Goal: Information Seeking & Learning: Learn about a topic

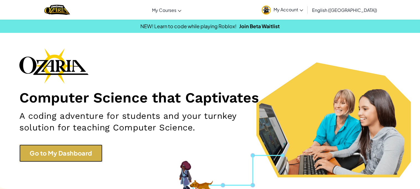
click at [65, 149] on link "Go to My Dashboard" at bounding box center [60, 153] width 83 height 17
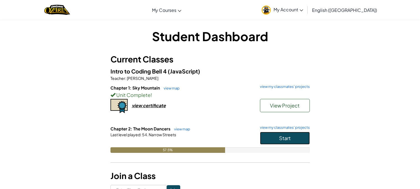
click at [302, 137] on button "Start" at bounding box center [285, 138] width 50 height 13
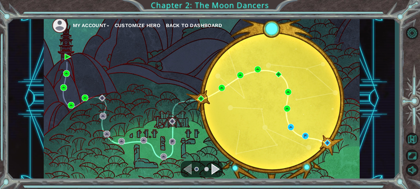
click at [211, 163] on div at bounding box center [202, 169] width 42 height 17
click at [213, 167] on div "Navigate to the next page" at bounding box center [216, 169] width 8 height 11
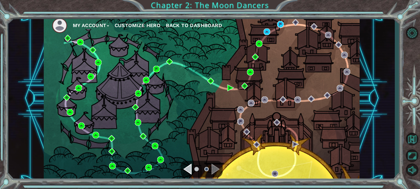
click at [202, 187] on div "My Account Customize Hero Back to Dashboard Chapter 2: The Moon Dancers" at bounding box center [210, 94] width 420 height 189
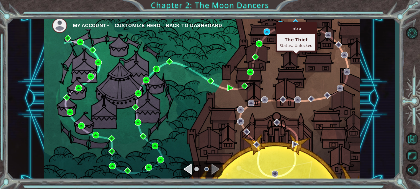
click at [297, 24] on div "Intro" at bounding box center [296, 28] width 38 height 11
click at [298, 22] on div "Intro The Thief Status: Unlocked" at bounding box center [296, 37] width 41 height 30
click at [294, 20] on img at bounding box center [295, 22] width 7 height 7
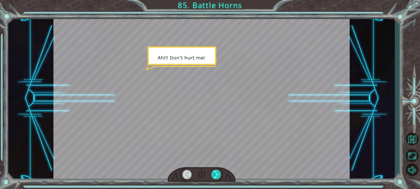
click at [217, 173] on div at bounding box center [216, 174] width 9 height 9
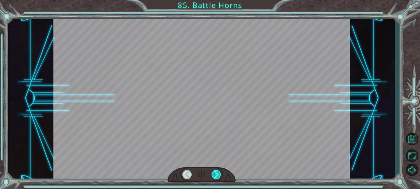
click at [217, 173] on div at bounding box center [216, 174] width 9 height 9
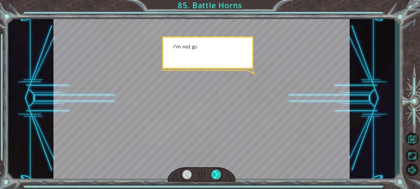
click at [217, 173] on div at bounding box center [216, 174] width 9 height 9
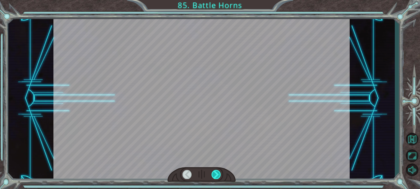
click at [217, 173] on div at bounding box center [216, 174] width 9 height 9
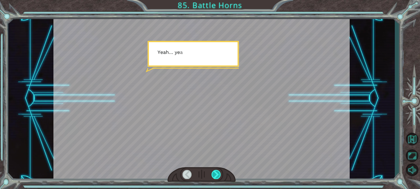
click at [217, 173] on div at bounding box center [216, 174] width 9 height 9
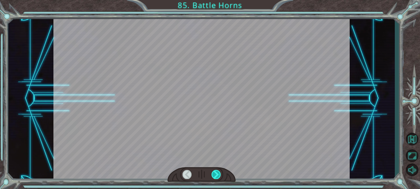
click at [217, 173] on div at bounding box center [216, 174] width 9 height 9
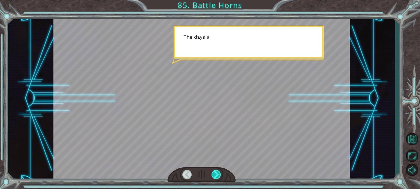
click at [217, 173] on div at bounding box center [216, 174] width 9 height 9
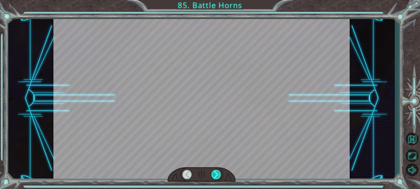
click at [217, 173] on div at bounding box center [216, 174] width 9 height 9
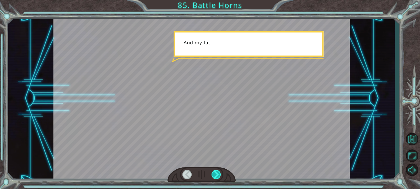
click at [217, 173] on div at bounding box center [216, 174] width 9 height 9
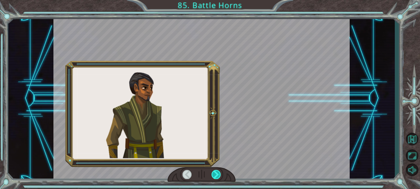
click at [217, 173] on div at bounding box center [216, 174] width 9 height 9
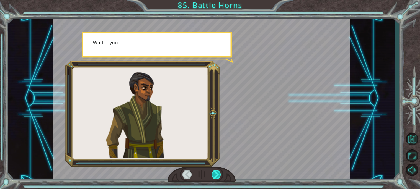
click at [217, 173] on div at bounding box center [216, 174] width 9 height 9
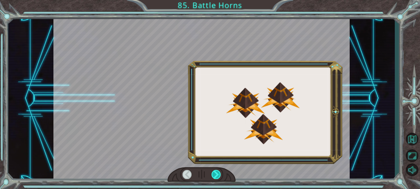
click at [217, 173] on div at bounding box center [216, 174] width 9 height 9
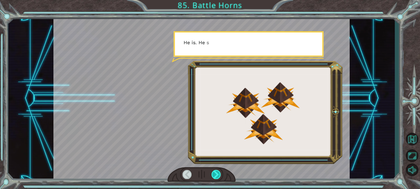
click at [217, 173] on div at bounding box center [216, 174] width 9 height 9
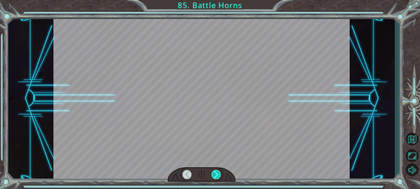
click at [217, 173] on div at bounding box center [216, 174] width 9 height 9
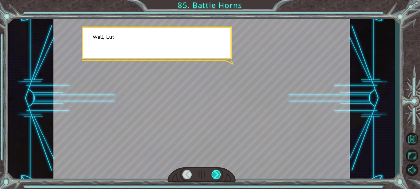
click at [217, 173] on div at bounding box center [216, 174] width 9 height 9
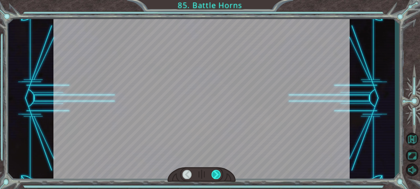
click at [217, 173] on div at bounding box center [216, 174] width 9 height 9
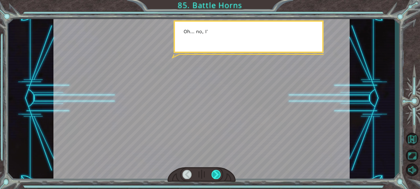
click at [217, 173] on div at bounding box center [216, 174] width 9 height 9
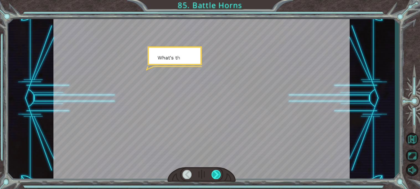
click at [217, 173] on div at bounding box center [216, 174] width 9 height 9
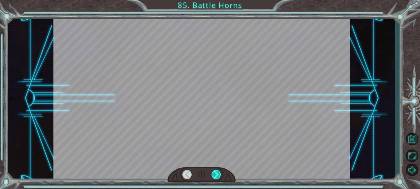
click at [217, 173] on div at bounding box center [216, 174] width 9 height 9
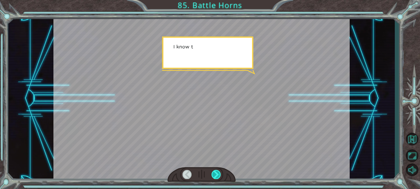
click at [217, 173] on div at bounding box center [216, 174] width 9 height 9
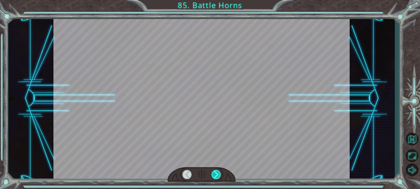
click at [217, 173] on div at bounding box center [216, 174] width 9 height 9
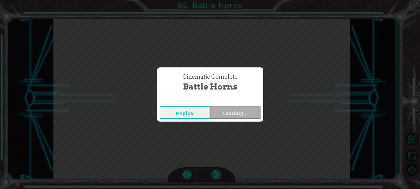
click at [217, 173] on div "Cinematic Complete Battle Horns Replay Loading..." at bounding box center [210, 94] width 420 height 189
click at [217, 173] on div "Cinematic Complete Battle Horns Replay Next" at bounding box center [210, 94] width 420 height 189
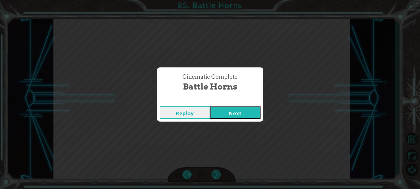
click at [217, 173] on div "Cinematic Complete Battle Horns Replay Next" at bounding box center [210, 94] width 420 height 189
click at [226, 112] on button "Next" at bounding box center [235, 113] width 50 height 12
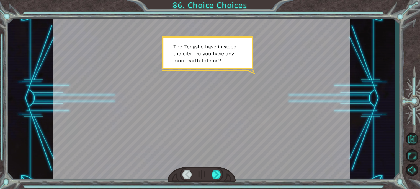
click at [211, 173] on div at bounding box center [202, 175] width 68 height 15
click at [215, 172] on div at bounding box center [216, 174] width 9 height 9
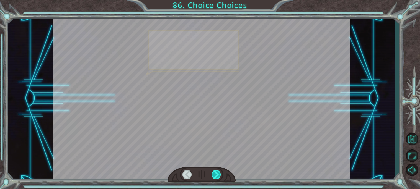
click at [215, 172] on div at bounding box center [216, 174] width 9 height 9
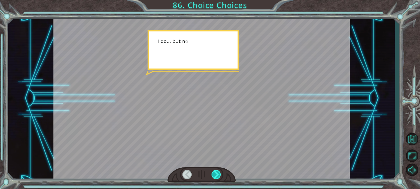
click at [215, 172] on div at bounding box center [216, 174] width 9 height 9
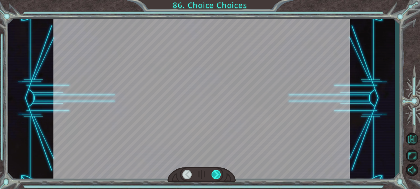
click at [215, 172] on div at bounding box center [216, 174] width 9 height 9
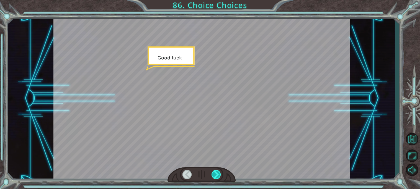
click at [215, 172] on div at bounding box center [216, 174] width 9 height 9
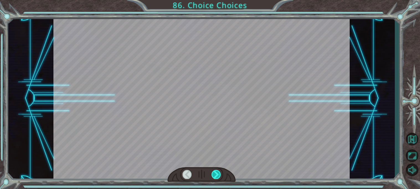
click at [215, 172] on div at bounding box center [216, 174] width 9 height 9
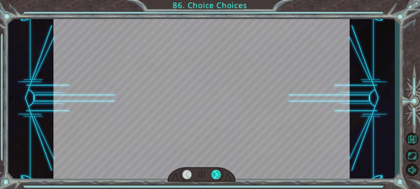
click at [215, 172] on div at bounding box center [216, 174] width 9 height 9
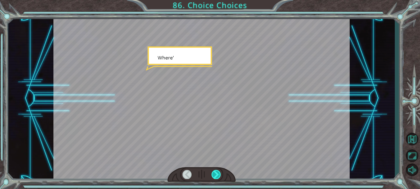
click at [215, 172] on div at bounding box center [216, 174] width 9 height 9
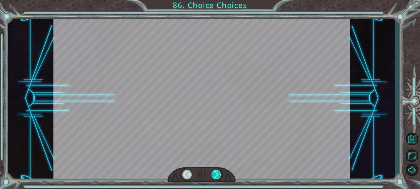
click at [215, 172] on div at bounding box center [216, 174] width 9 height 9
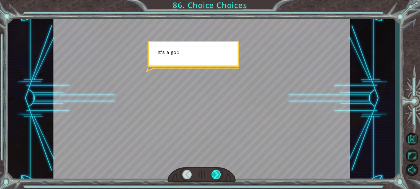
click at [215, 172] on div at bounding box center [216, 174] width 9 height 9
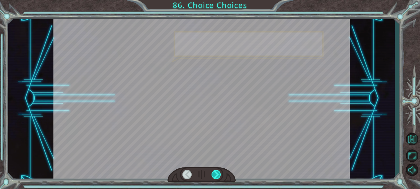
click at [215, 172] on div at bounding box center [216, 174] width 9 height 9
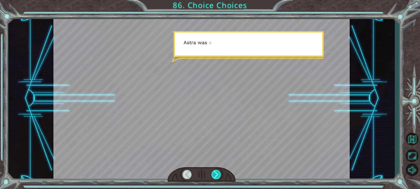
click at [215, 172] on div at bounding box center [216, 174] width 9 height 9
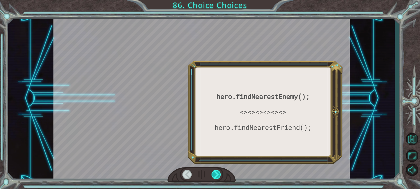
click at [215, 172] on div at bounding box center [216, 174] width 9 height 9
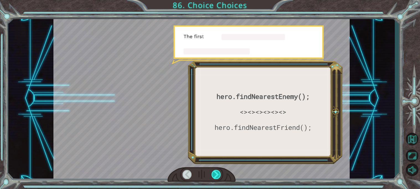
click at [215, 172] on div at bounding box center [216, 174] width 9 height 9
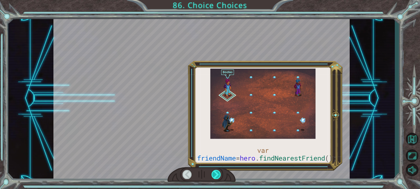
click at [215, 172] on div at bounding box center [216, 174] width 9 height 9
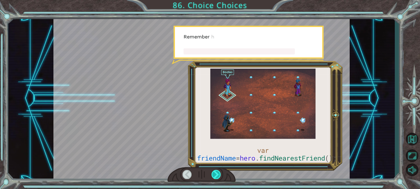
click at [215, 172] on div at bounding box center [216, 174] width 9 height 9
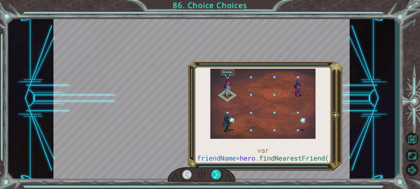
click at [215, 172] on div at bounding box center [216, 174] width 9 height 9
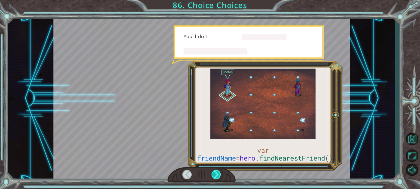
click at [215, 172] on div at bounding box center [216, 174] width 9 height 9
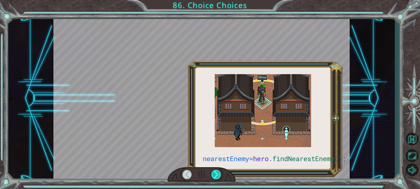
click at [215, 172] on div at bounding box center [216, 174] width 9 height 9
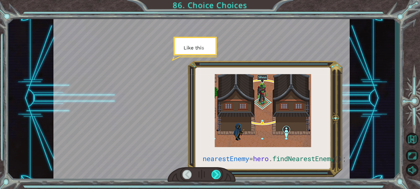
click at [215, 172] on div at bounding box center [216, 174] width 9 height 9
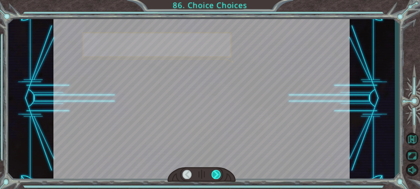
click at [215, 172] on div at bounding box center [216, 174] width 9 height 9
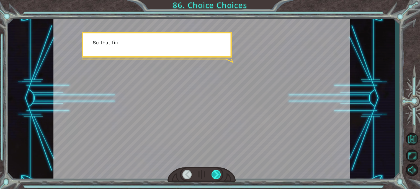
click at [215, 172] on div at bounding box center [216, 174] width 9 height 9
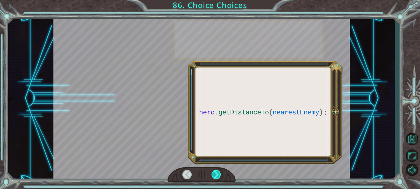
click at [215, 172] on div at bounding box center [216, 174] width 9 height 9
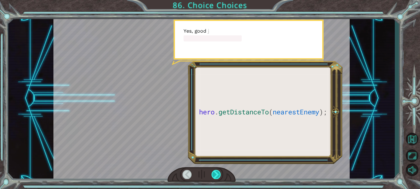
click at [215, 172] on div at bounding box center [216, 174] width 9 height 9
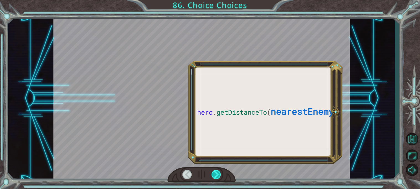
click at [215, 172] on div at bounding box center [216, 174] width 9 height 9
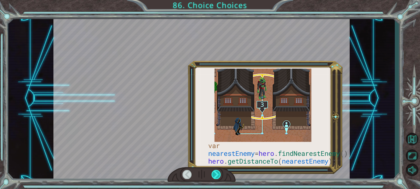
click at [215, 172] on div at bounding box center [216, 174] width 9 height 9
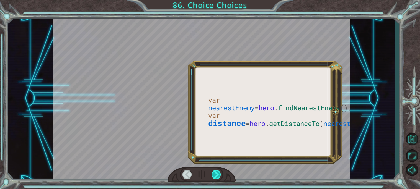
click at [215, 172] on div at bounding box center [216, 174] width 9 height 9
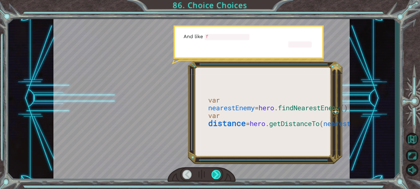
click at [215, 172] on div at bounding box center [216, 174] width 9 height 9
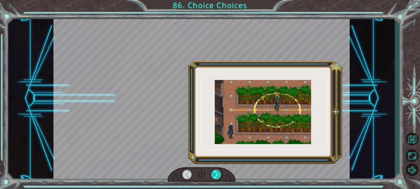
click at [215, 172] on div at bounding box center [216, 174] width 9 height 9
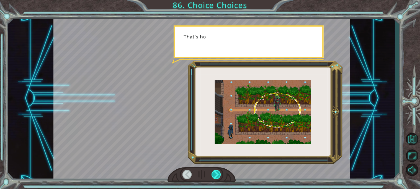
click at [215, 172] on div at bounding box center [216, 174] width 9 height 9
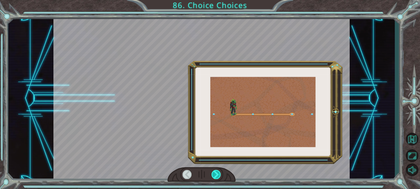
click at [215, 172] on div at bounding box center [216, 174] width 9 height 9
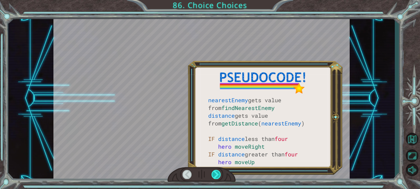
click at [215, 172] on div at bounding box center [216, 174] width 9 height 9
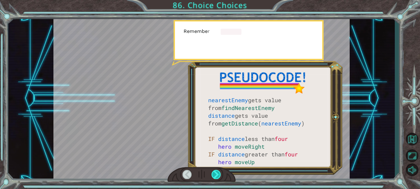
click at [215, 172] on div at bounding box center [216, 174] width 9 height 9
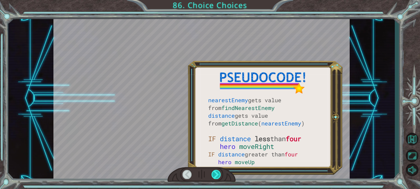
click at [215, 172] on div at bounding box center [216, 174] width 9 height 9
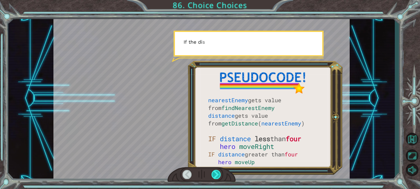
click at [215, 172] on div at bounding box center [216, 174] width 9 height 9
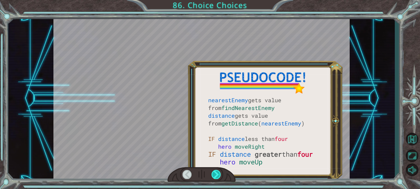
click at [215, 172] on div at bounding box center [216, 174] width 9 height 9
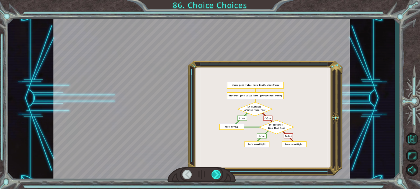
click at [215, 172] on div at bounding box center [216, 174] width 9 height 9
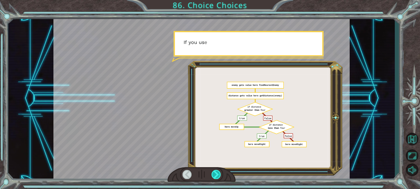
click at [215, 172] on div at bounding box center [216, 174] width 9 height 9
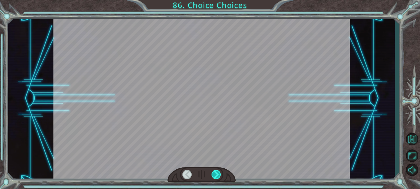
click at [215, 172] on div at bounding box center [216, 174] width 9 height 9
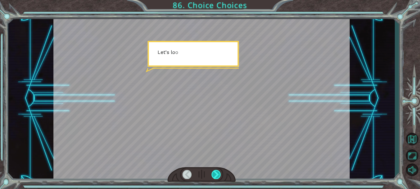
click at [215, 172] on div at bounding box center [216, 174] width 9 height 9
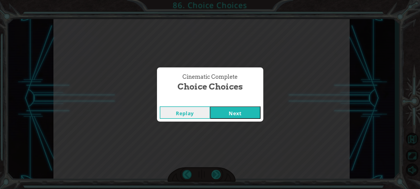
click at [215, 172] on div "Cinematic Complete Choice Choices Replay Next" at bounding box center [210, 94] width 420 height 189
click at [220, 122] on div "Cinematic Complete Choice Choices Replay Next" at bounding box center [210, 94] width 420 height 189
click at [222, 119] on button "Next" at bounding box center [235, 113] width 50 height 12
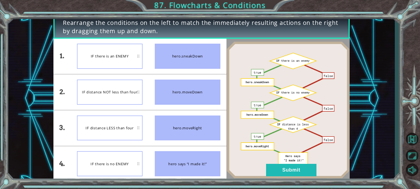
click at [110, 62] on div "IF there is an ENEMY" at bounding box center [110, 56] width 66 height 25
click at [303, 172] on button "Submit" at bounding box center [291, 170] width 50 height 12
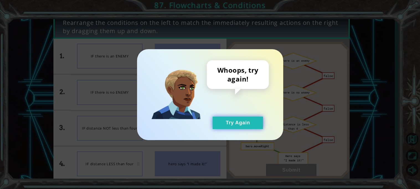
click at [236, 122] on button "Try Again" at bounding box center [238, 123] width 50 height 12
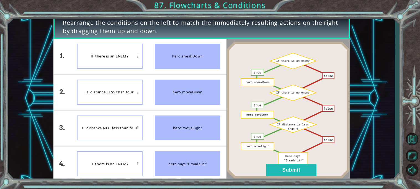
click at [128, 52] on div "IF there is an ENEMY" at bounding box center [110, 56] width 66 height 25
click at [123, 110] on li at bounding box center [110, 110] width 78 height 1
click at [114, 69] on div "IF there is an ENEMY" at bounding box center [110, 56] width 66 height 25
click at [107, 158] on div "IF distance NOT less than four" at bounding box center [110, 163] width 66 height 25
click at [302, 172] on button "Submit" at bounding box center [291, 170] width 50 height 12
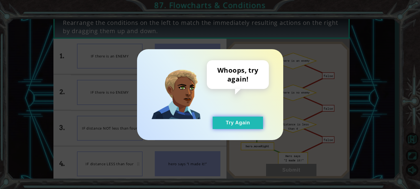
click at [262, 117] on button "Try Again" at bounding box center [238, 123] width 50 height 12
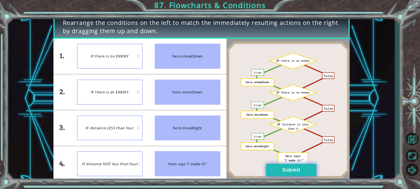
click at [290, 170] on button "Submit" at bounding box center [291, 170] width 50 height 12
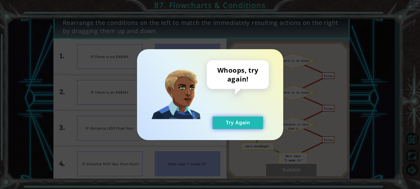
click at [237, 127] on button "Try Again" at bounding box center [238, 123] width 50 height 12
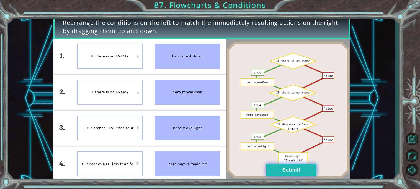
click at [302, 170] on button "Submit" at bounding box center [291, 170] width 50 height 12
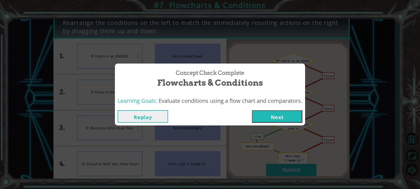
click at [267, 118] on button "Next" at bounding box center [277, 116] width 50 height 12
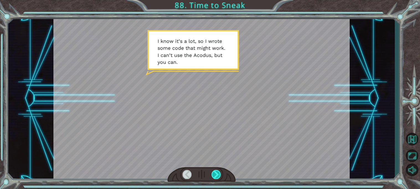
click at [219, 177] on div at bounding box center [216, 174] width 9 height 9
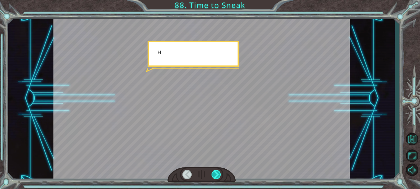
click at [212, 181] on div at bounding box center [202, 175] width 68 height 15
click at [214, 177] on div at bounding box center [216, 174] width 9 height 9
click at [213, 177] on div at bounding box center [216, 174] width 9 height 9
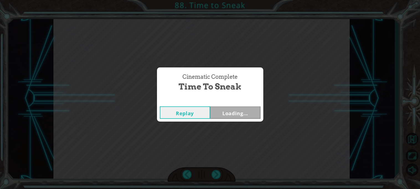
click at [209, 174] on div "Cinematic Complete Time to Sneak Replay Loading..." at bounding box center [210, 94] width 420 height 189
click at [235, 111] on button "Next" at bounding box center [235, 113] width 50 height 12
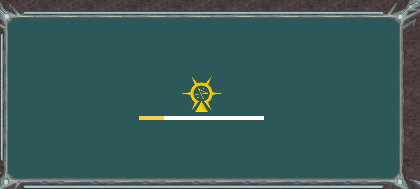
click at [232, 120] on div at bounding box center [201, 118] width 125 height 4
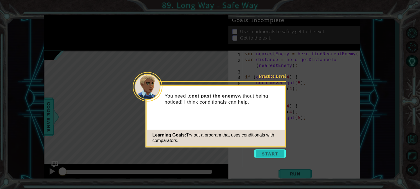
click at [272, 154] on button "Start" at bounding box center [270, 154] width 32 height 9
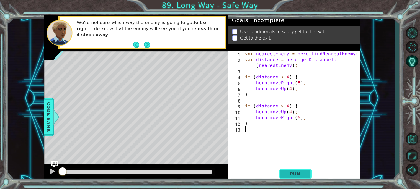
click at [281, 173] on button "Run" at bounding box center [295, 174] width 33 height 13
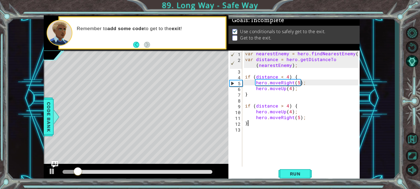
click at [276, 124] on div "var nearestEnemy = hero . findNearestEnemy ( ) ; var distance = hero . getDista…" at bounding box center [302, 115] width 117 height 128
type textarea "}"
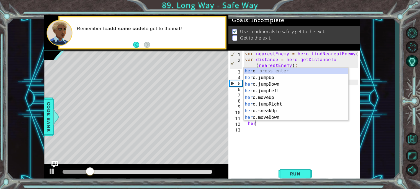
scroll to position [0, 0]
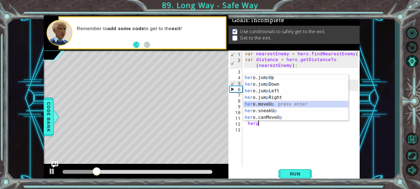
click at [282, 105] on div "her o.jum p Up press enter her o.jum p Down press enter her o.jum p Left press …" at bounding box center [296, 104] width 105 height 60
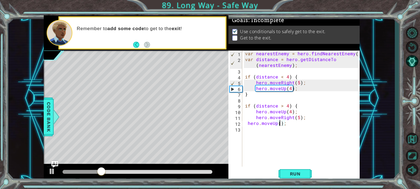
scroll to position [0, 2]
type textarea "hero.moveUp(2);"
click at [301, 175] on span "Run" at bounding box center [295, 174] width 22 height 6
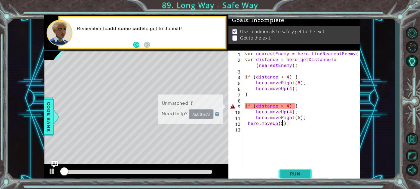
click at [301, 175] on span "Run" at bounding box center [295, 174] width 22 height 6
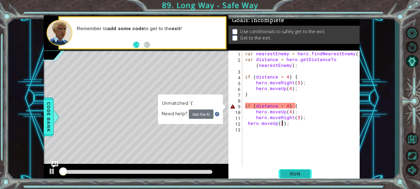
click at [301, 175] on span "Run" at bounding box center [295, 174] width 22 height 6
click at [307, 103] on div "var nearestEnemy = hero . findNearestEnemy ( ) ; var distance = hero . getDista…" at bounding box center [302, 115] width 117 height 128
click at [304, 105] on div "var nearestEnemy = hero . findNearestEnemy ( ) ; var distance = hero . getDista…" at bounding box center [302, 115] width 117 height 128
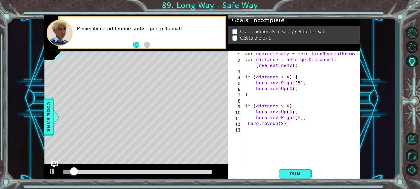
click at [300, 171] on span "Run" at bounding box center [295, 174] width 22 height 6
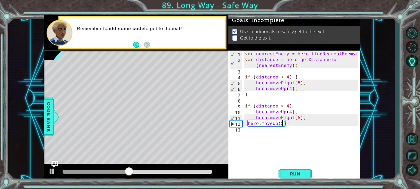
click at [282, 122] on div "var nearestEnemy = hero . findNearestEnemy ( ) ; var distance = hero . getDista…" at bounding box center [302, 115] width 117 height 128
click at [283, 123] on div "var nearestEnemy = hero . findNearestEnemy ( ) ; var distance = hero . getDista…" at bounding box center [302, 115] width 117 height 128
click at [289, 123] on div "var nearestEnemy = hero . findNearestEnemy ( ) ; var distance = hero . getDista…" at bounding box center [302, 115] width 117 height 128
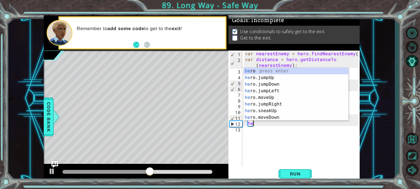
type textarea "h"
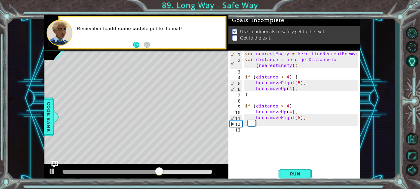
type textarea "hero.moveRight(5);"
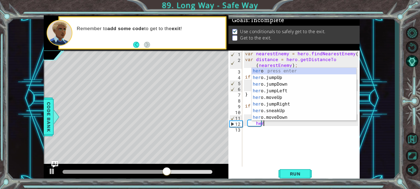
scroll to position [0, 1]
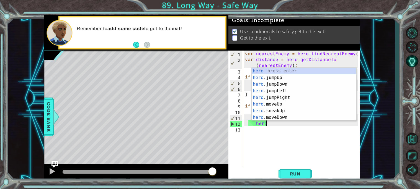
click at [259, 125] on div "var nearestEnemy = hero . findNearestEnemy ( ) ; var distance = hero . getDista…" at bounding box center [302, 115] width 117 height 128
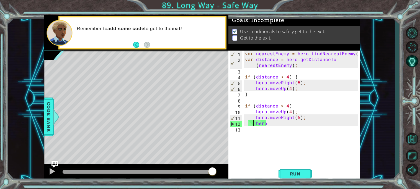
click at [252, 124] on div "var nearestEnemy = hero . findNearestEnemy ( ) ; var distance = hero . getDista…" at bounding box center [302, 115] width 117 height 128
click at [268, 124] on div "var nearestEnemy = hero . findNearestEnemy ( ) ; var distance = hero . getDista…" at bounding box center [302, 115] width 117 height 128
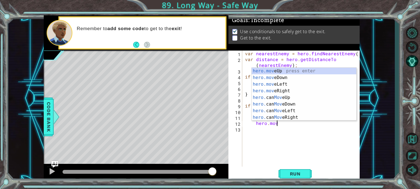
scroll to position [0, 2]
click at [297, 72] on div "hero.move Up press enter hero.move Down press enter hero.move Left press enter …" at bounding box center [304, 101] width 105 height 66
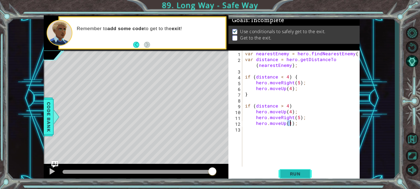
type textarea "hero.moveUp(1);"
click at [306, 175] on button "Run" at bounding box center [295, 174] width 33 height 13
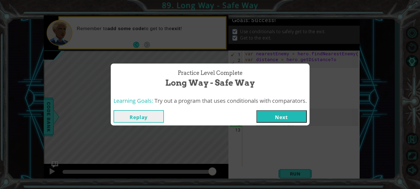
click at [290, 120] on button "Next" at bounding box center [281, 116] width 50 height 12
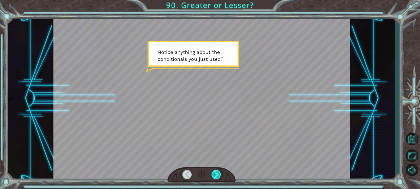
click at [217, 173] on div at bounding box center [216, 174] width 9 height 9
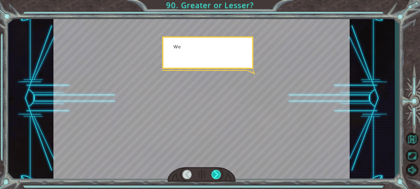
click at [217, 173] on div at bounding box center [216, 174] width 9 height 9
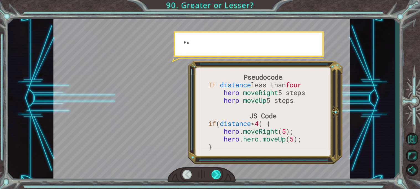
click at [217, 174] on div at bounding box center [216, 174] width 9 height 9
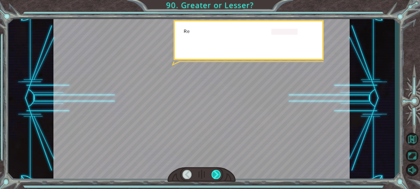
click at [217, 174] on div at bounding box center [216, 174] width 9 height 9
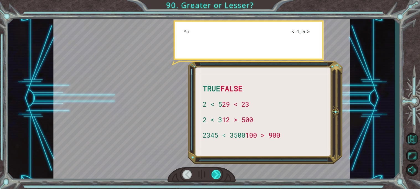
click at [217, 174] on div at bounding box center [216, 174] width 9 height 9
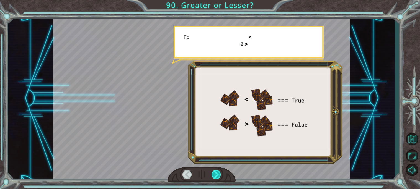
click at [217, 174] on div at bounding box center [216, 174] width 9 height 9
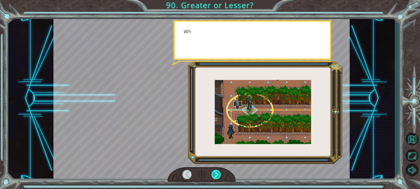
click at [217, 174] on div at bounding box center [216, 174] width 9 height 9
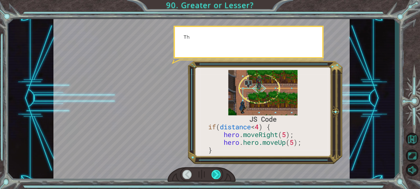
click at [217, 174] on div at bounding box center [216, 174] width 9 height 9
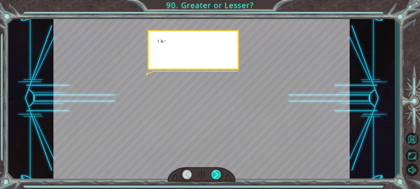
click at [217, 174] on div at bounding box center [216, 174] width 9 height 9
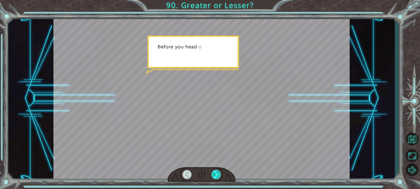
click at [217, 174] on div at bounding box center [216, 174] width 9 height 9
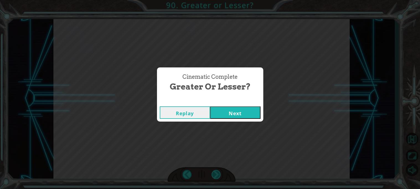
click at [217, 174] on div "Cinematic Complete Greater or Lesser? Replay Next" at bounding box center [210, 94] width 420 height 189
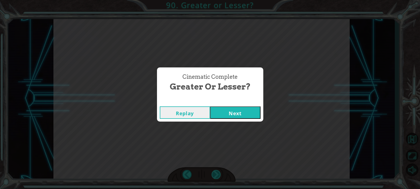
click at [217, 174] on div "Cinematic Complete Greater or Lesser? Replay Next" at bounding box center [210, 94] width 420 height 189
click at [223, 117] on button "Next" at bounding box center [235, 113] width 50 height 12
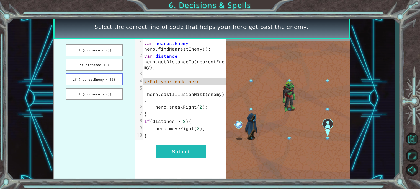
click at [95, 78] on button "if (nearestEnemy < 3){" at bounding box center [94, 80] width 57 height 12
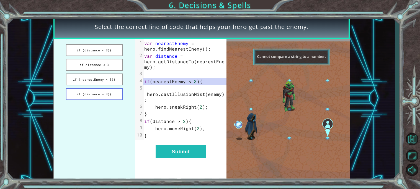
click at [102, 91] on button "if (distance > 3){" at bounding box center [94, 94] width 57 height 12
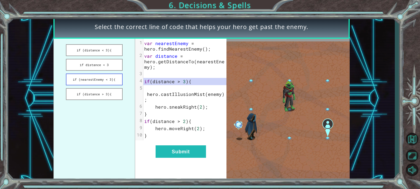
click at [102, 79] on button "if (nearestEnemy < 3){" at bounding box center [94, 80] width 57 height 12
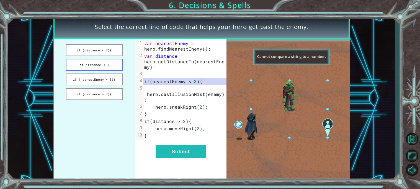
click at [90, 60] on button "if distance < 3" at bounding box center [94, 65] width 57 height 12
click at [90, 55] on button "if (distance < 3){" at bounding box center [94, 50] width 57 height 12
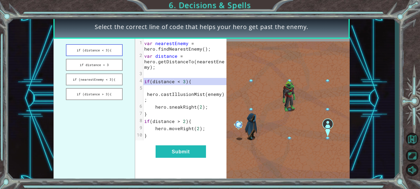
click at [87, 52] on button "if (distance < 3){" at bounding box center [94, 50] width 57 height 12
click at [202, 83] on pre "if ( distance < 3 ){" at bounding box center [184, 81] width 83 height 7
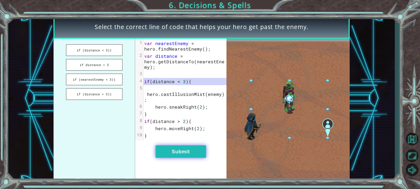
click at [176, 151] on button "Submit" at bounding box center [181, 152] width 50 height 12
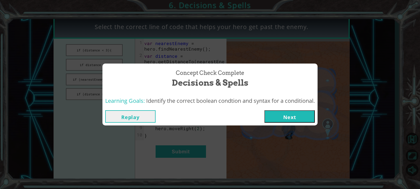
click at [292, 110] on button "Next" at bounding box center [289, 116] width 50 height 12
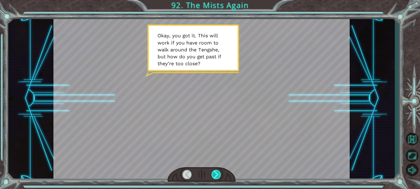
click at [220, 177] on div at bounding box center [216, 174] width 9 height 9
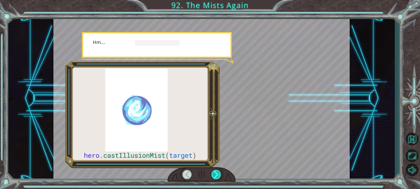
click at [219, 176] on div at bounding box center [216, 174] width 9 height 9
click at [218, 177] on div at bounding box center [216, 174] width 9 height 9
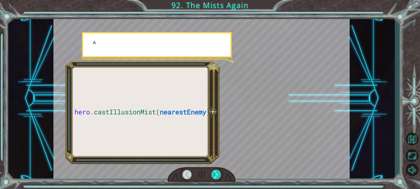
click at [217, 175] on div at bounding box center [216, 174] width 9 height 9
click at [217, 174] on div at bounding box center [216, 174] width 9 height 9
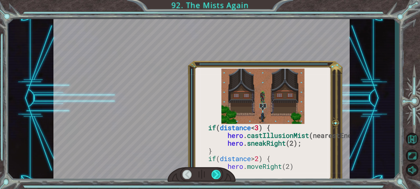
click at [218, 173] on div at bounding box center [216, 174] width 9 height 9
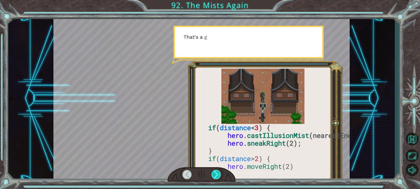
click at [219, 173] on div at bounding box center [216, 174] width 9 height 9
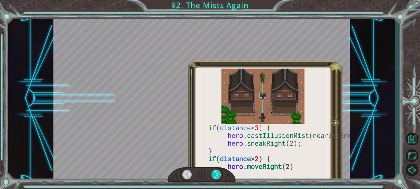
click at [219, 173] on div at bounding box center [216, 174] width 9 height 9
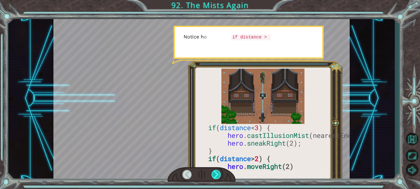
click at [217, 173] on div at bounding box center [216, 174] width 9 height 9
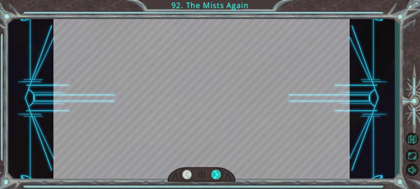
click at [216, 172] on div at bounding box center [216, 174] width 9 height 9
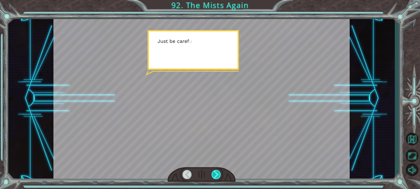
click at [215, 171] on div at bounding box center [216, 174] width 9 height 9
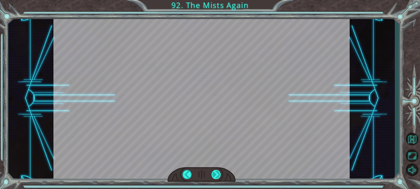
click at [217, 172] on div at bounding box center [216, 174] width 9 height 9
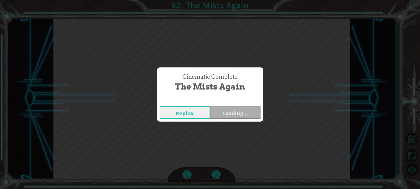
click at [212, 174] on div "Cinematic Complete The Mists Again Replay Loading..." at bounding box center [210, 94] width 420 height 189
click at [230, 115] on button "Next" at bounding box center [235, 113] width 50 height 12
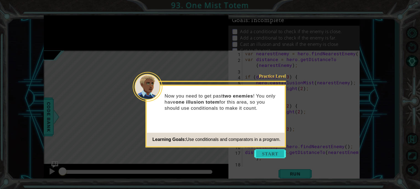
click at [266, 155] on button "Start" at bounding box center [270, 154] width 32 height 9
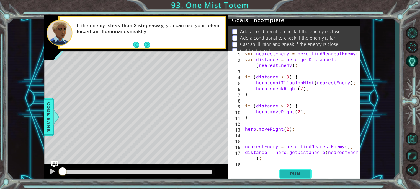
click at [303, 174] on span "Run" at bounding box center [295, 174] width 22 height 6
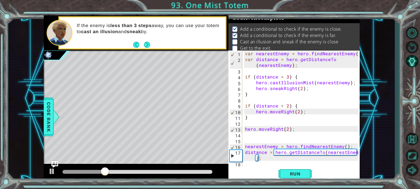
click at [266, 157] on div "var nearestEnemy = hero . findNearestEnemy ( ) ; var distance = hero . getDista…" at bounding box center [302, 115] width 117 height 128
type textarea "distance = hero.getDistanceTo(nearestEnemy);"
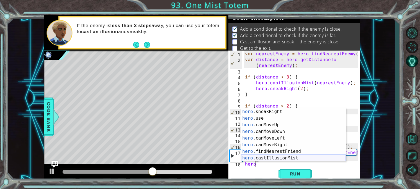
scroll to position [79, 0]
click at [303, 157] on div "hero .sneakRight press enter hero .use press enter hero .canMoveUp press enter …" at bounding box center [293, 142] width 105 height 66
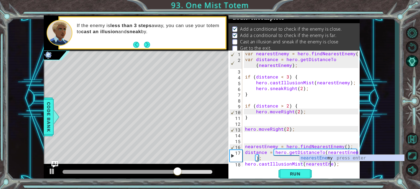
scroll to position [0, 5]
type textarea "hero.castIllusionMist(nearestEnemy);"
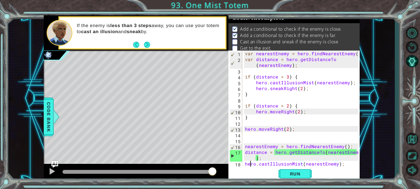
click at [250, 166] on div "var nearestEnemy = hero . findNearestEnemy ( ) ; var distance = hero . getDista…" at bounding box center [302, 115] width 117 height 128
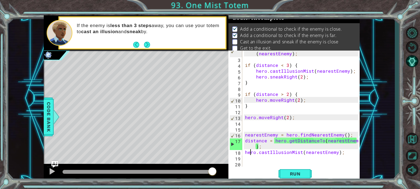
scroll to position [0, 0]
click at [281, 175] on button "Run" at bounding box center [295, 174] width 33 height 13
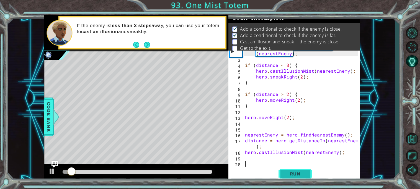
click at [281, 175] on button "Run" at bounding box center [295, 174] width 33 height 13
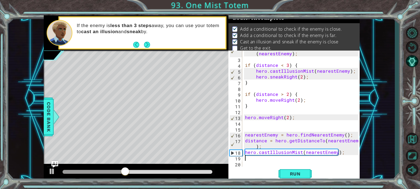
click at [266, 158] on div "var distance = hero . getDistanceTo ( nearestEnemy ) ; if ( distance < 3 ) { he…" at bounding box center [302, 112] width 117 height 134
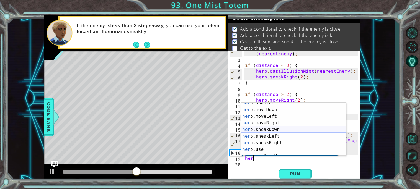
scroll to position [47, 0]
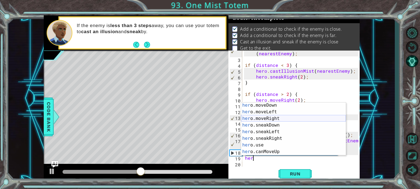
click at [269, 117] on div "her o.moveDown press enter her o.moveLeft press enter her o.moveRight press ent…" at bounding box center [293, 135] width 105 height 66
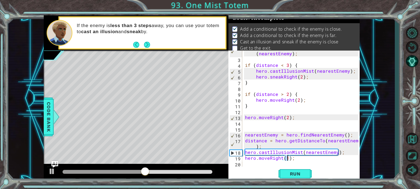
click at [289, 158] on div "var distance = hero . getDistanceTo ( nearestEnemy ) ; if ( distance < 3 ) { he…" at bounding box center [302, 112] width 117 height 134
click at [288, 158] on div "var distance = hero . getDistanceTo ( nearestEnemy ) ; if ( distance < 3 ) { he…" at bounding box center [302, 112] width 117 height 134
type textarea "hero.moveRight(2);"
click at [305, 172] on span "Run" at bounding box center [295, 174] width 22 height 6
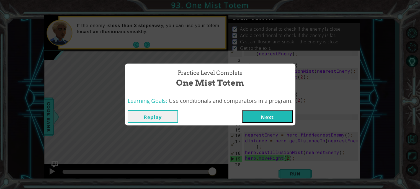
click at [261, 117] on button "Next" at bounding box center [267, 116] width 50 height 12
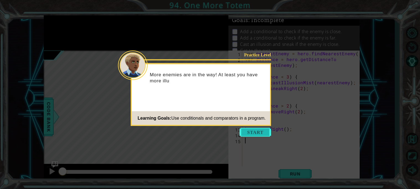
click at [257, 135] on button "Start" at bounding box center [255, 132] width 32 height 9
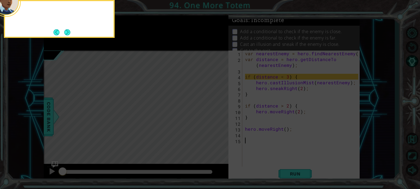
click at [259, 128] on icon at bounding box center [210, 28] width 420 height 322
click at [66, 35] on button "Next" at bounding box center [67, 32] width 6 height 6
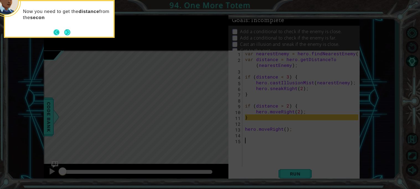
click at [61, 31] on button "Back" at bounding box center [58, 32] width 11 height 6
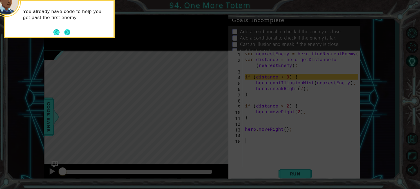
click at [67, 32] on button "Next" at bounding box center [67, 32] width 6 height 6
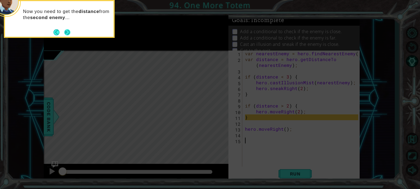
click at [67, 32] on button "Next" at bounding box center [67, 32] width 6 height 6
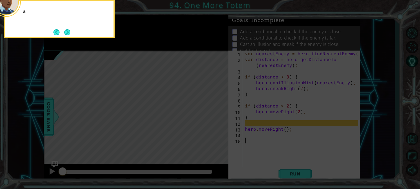
click at [67, 32] on button "Next" at bounding box center [67, 32] width 6 height 6
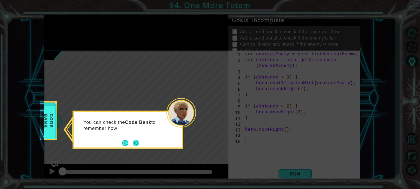
click at [133, 144] on button "Next" at bounding box center [136, 143] width 6 height 6
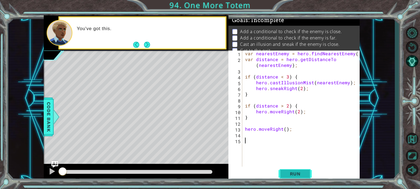
click at [293, 170] on button "Run" at bounding box center [295, 174] width 33 height 13
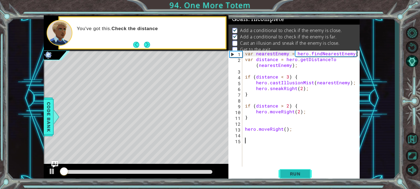
scroll to position [2, 0]
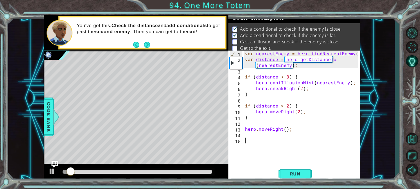
click at [279, 128] on div "var nearestEnemy = hero . findNearestEnemy ( ) ; var distance = hero . getDista…" at bounding box center [302, 115] width 117 height 128
type textarea "hero.moveRight();"
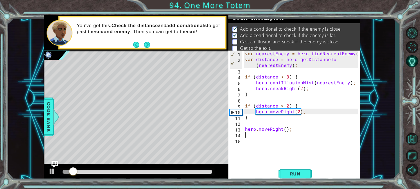
click at [285, 136] on div "var nearestEnemy = hero . findNearestEnemy ( ) ; var distance = hero . getDista…" at bounding box center [302, 115] width 117 height 128
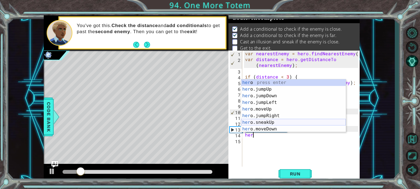
scroll to position [79, 0]
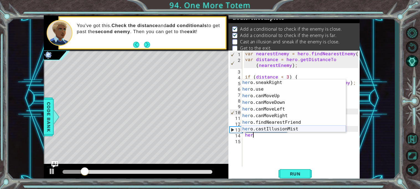
click at [288, 129] on div "her o.sneakRight press enter her o.use press enter her o.canMoveUp press enter …" at bounding box center [293, 112] width 105 height 66
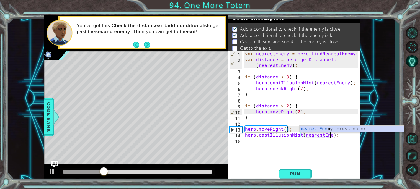
scroll to position [0, 5]
type textarea "hero.castIllusionMist(nearestEnemy);"
click at [279, 142] on div "var nearestEnemy = hero . findNearestEnemy ( ) ; var distance = hero . getDista…" at bounding box center [302, 115] width 117 height 128
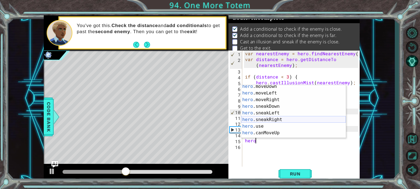
scroll to position [48, 0]
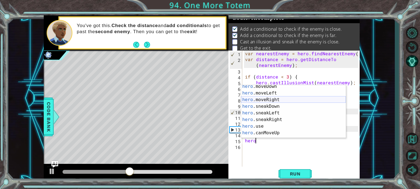
click at [274, 99] on div "hero .moveDown press enter hero .moveLeft press enter hero .moveRight press ent…" at bounding box center [293, 116] width 105 height 66
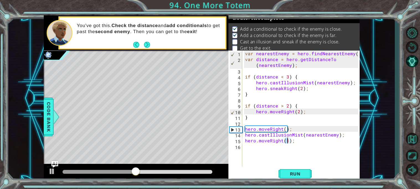
type textarea "hero.moveRight(3);"
click at [273, 160] on div "var nearestEnemy = hero . findNearestEnemy ( ) ; var distance = hero . getDista…" at bounding box center [302, 115] width 117 height 128
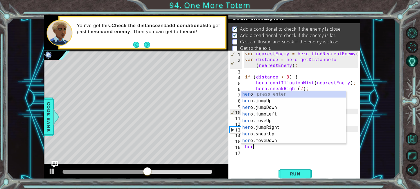
scroll to position [0, 0]
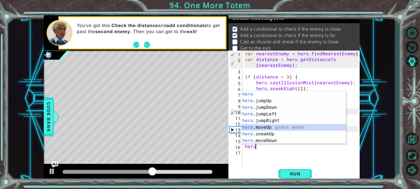
click at [257, 127] on div "hero press enter hero .jumpUp press enter hero .jumpDown press enter hero .jump…" at bounding box center [293, 124] width 105 height 66
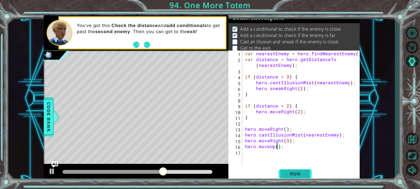
scroll to position [0, 2]
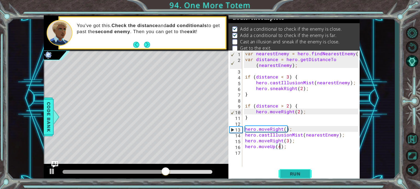
click at [293, 172] on span "Run" at bounding box center [295, 174] width 22 height 6
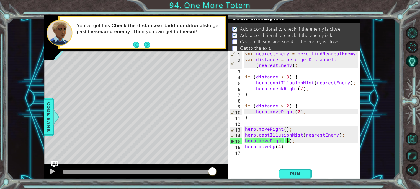
click at [288, 142] on div "var nearestEnemy = hero . findNearestEnemy ( ) ; var distance = hero . getDista…" at bounding box center [302, 115] width 117 height 128
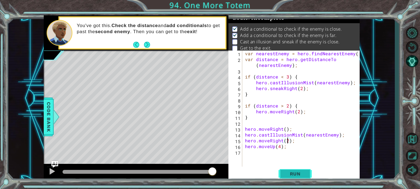
click at [298, 176] on span "Run" at bounding box center [295, 174] width 22 height 6
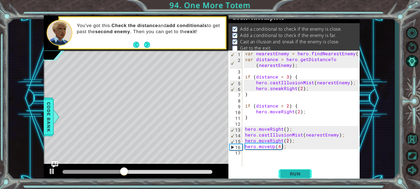
click at [298, 171] on button "Run" at bounding box center [295, 174] width 33 height 13
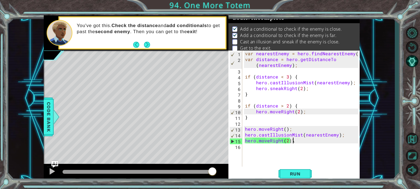
scroll to position [0, 2]
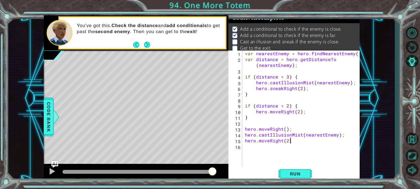
type textarea "hero.moveRight(2|"
